Goal: Information Seeking & Learning: Learn about a topic

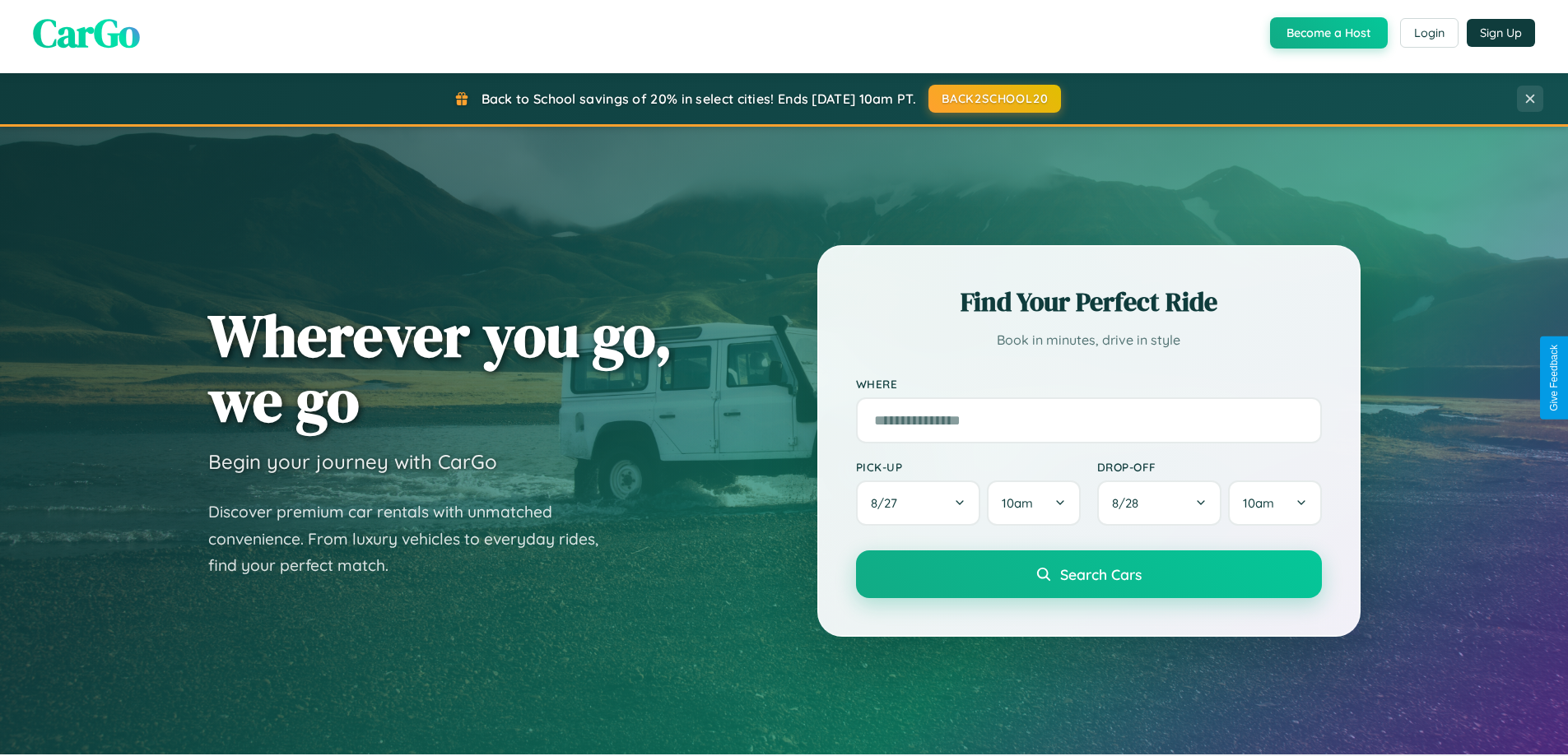
scroll to position [710, 0]
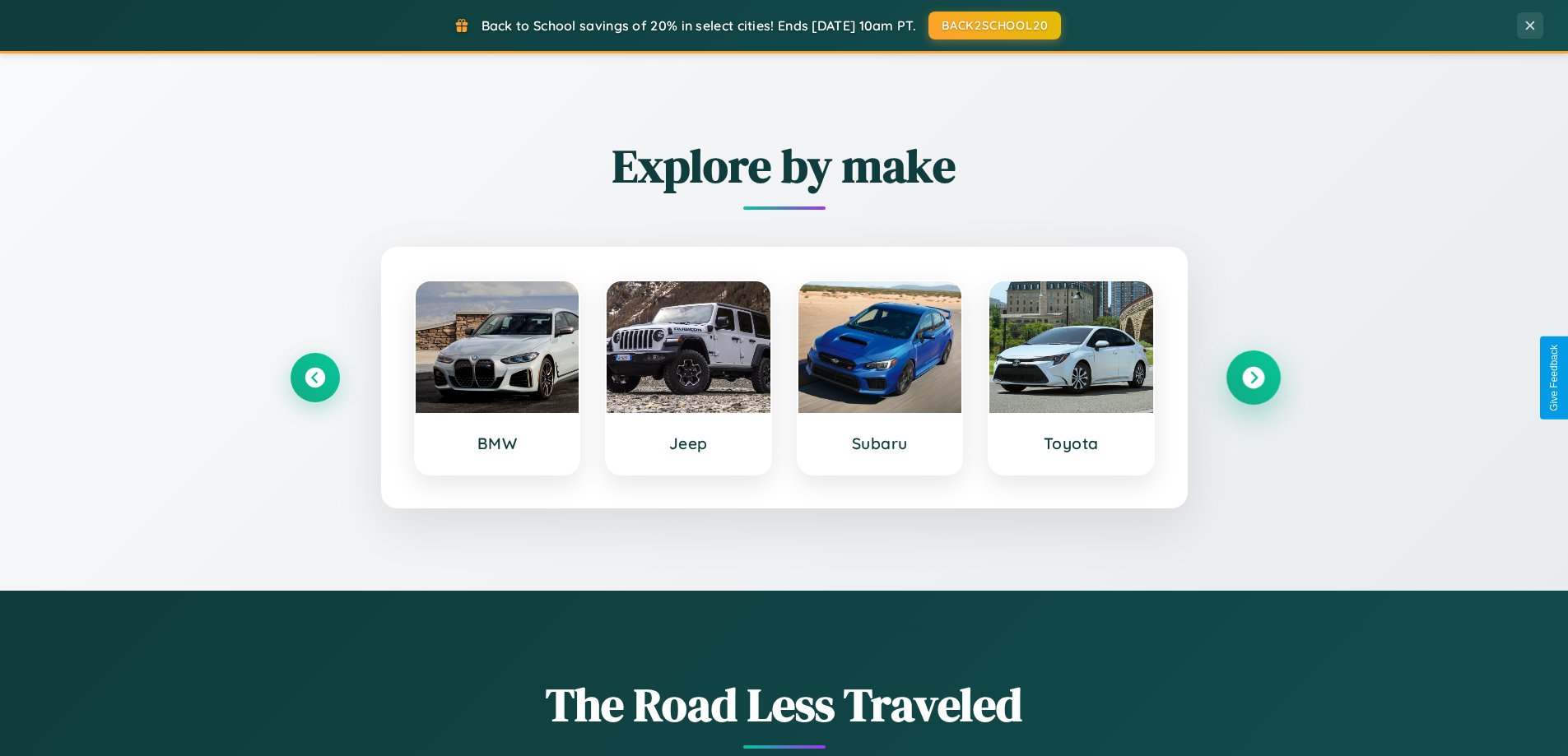
click at [1252, 378] on icon at bounding box center [1252, 378] width 22 height 22
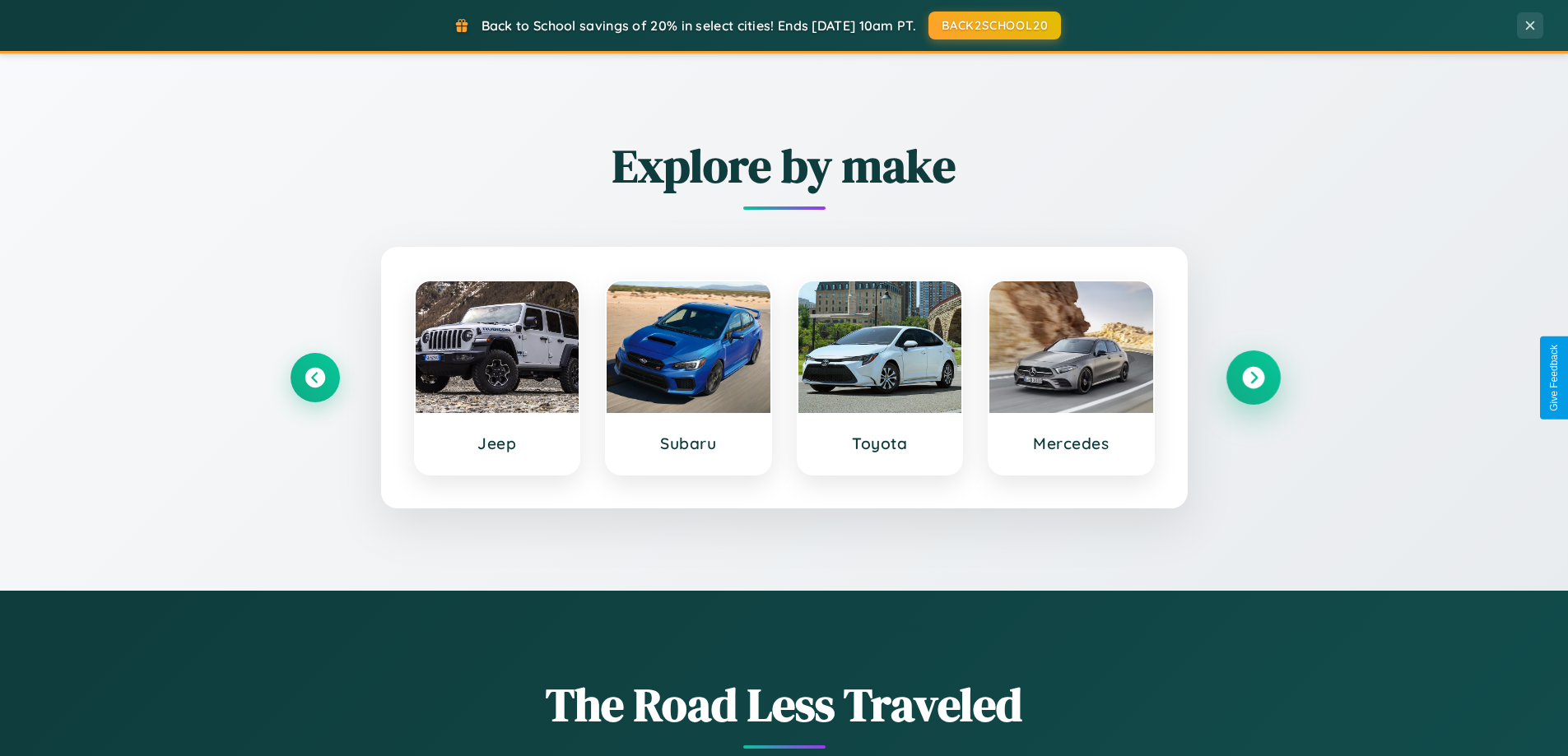
click at [1252, 378] on icon at bounding box center [1252, 378] width 22 height 22
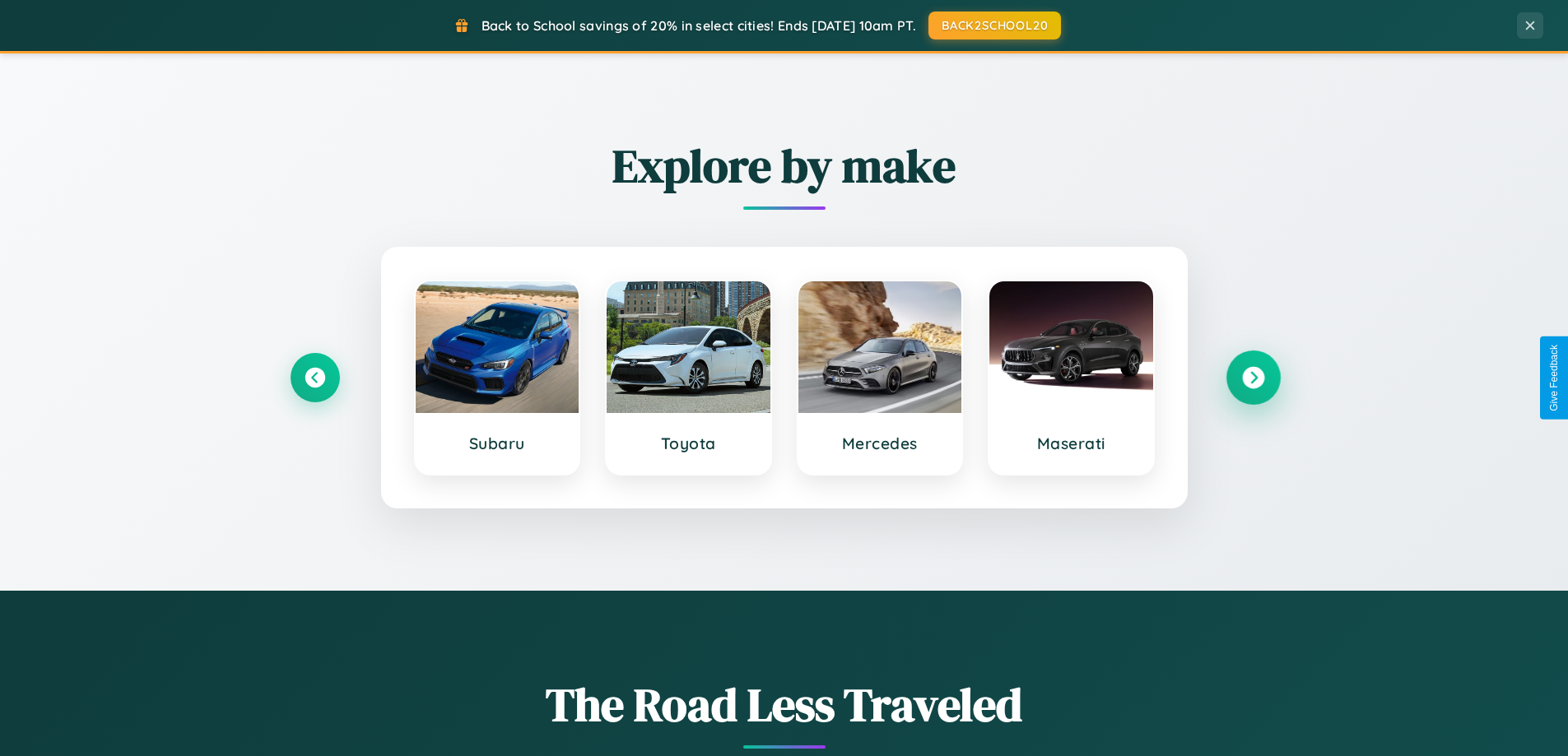
scroll to position [1132, 0]
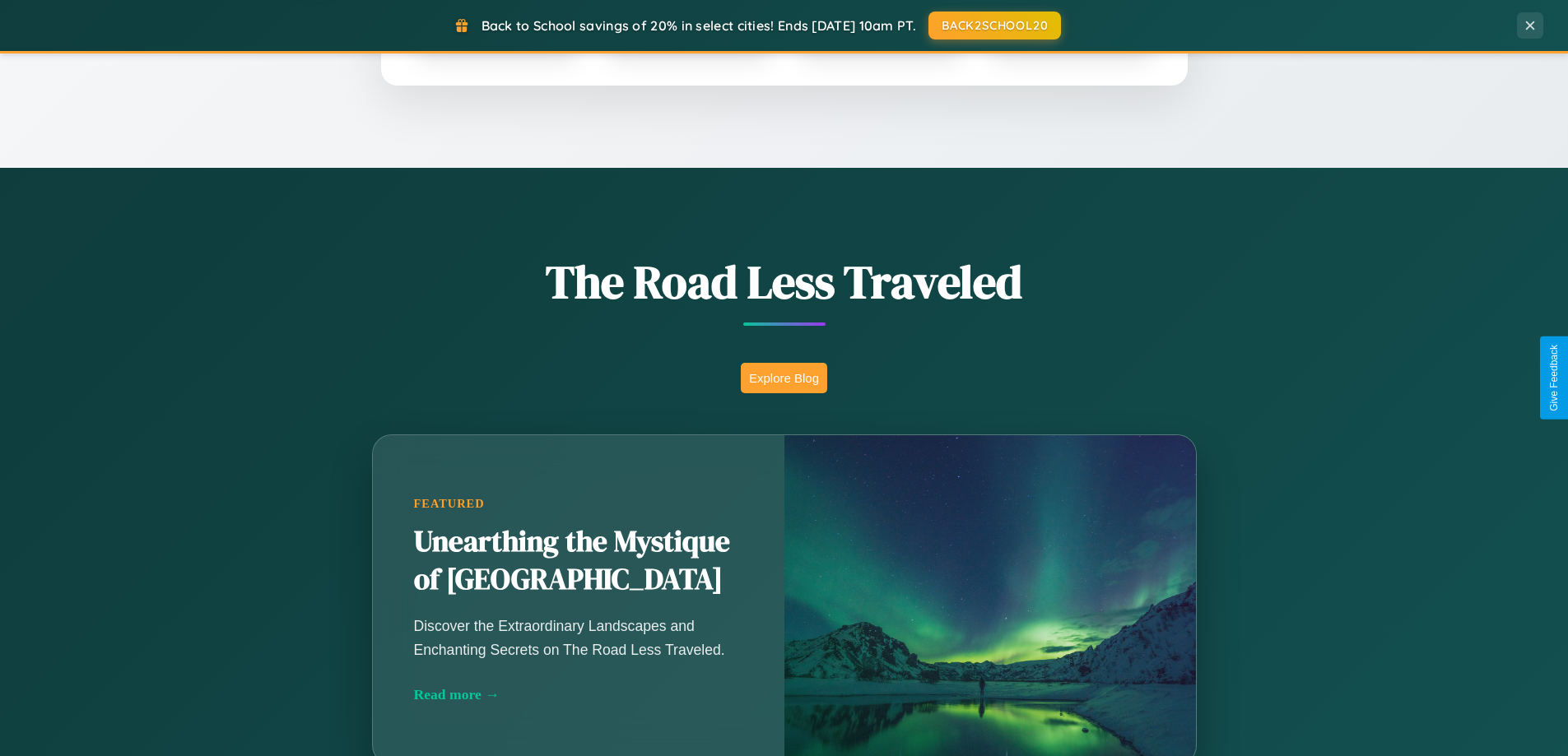
click at [784, 378] on button "Explore Blog" at bounding box center [784, 378] width 86 height 31
